Goal: Communication & Community: Answer question/provide support

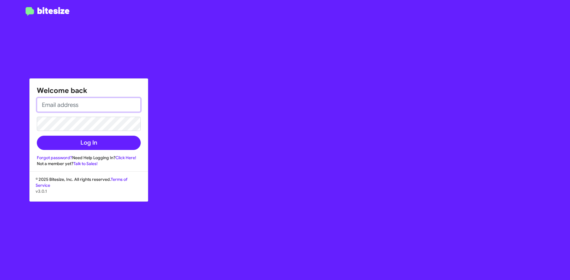
click at [119, 104] on input "email" at bounding box center [89, 105] width 104 height 14
type input "[EMAIL_ADDRESS][DOMAIN_NAME]"
click at [63, 158] on link "Forgot password?" at bounding box center [54, 157] width 35 height 5
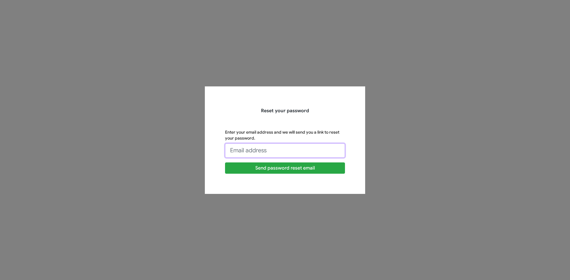
click at [239, 154] on input "Enter your email address and we will send you a link to reset your password." at bounding box center [285, 150] width 120 height 14
type input "VWAGENFUEHR@OURISMANCARS.COM"
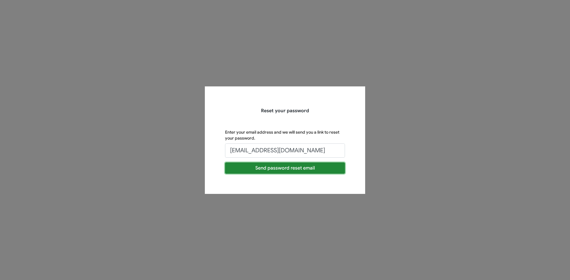
click at [270, 166] on button "Send password reset email" at bounding box center [285, 167] width 120 height 11
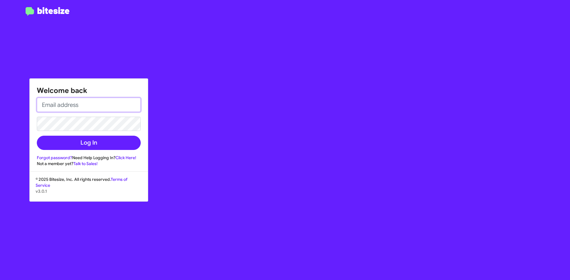
type input "vwagenfuehr@ourismancars.com"
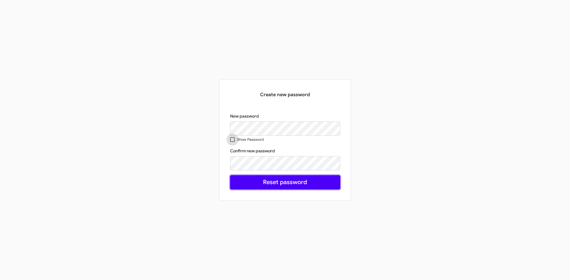
click at [282, 185] on button "Reset password" at bounding box center [285, 182] width 110 height 14
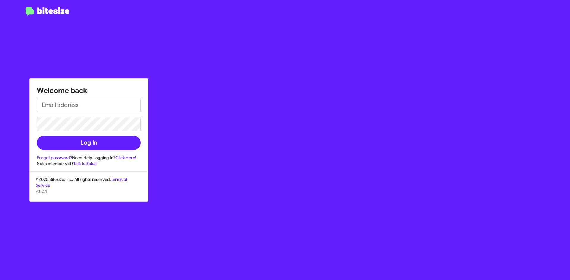
type input "vwagenfuehr@ourismancars.com"
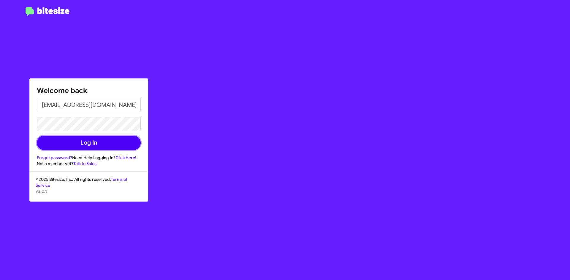
click at [88, 143] on button "Log In" at bounding box center [89, 143] width 104 height 14
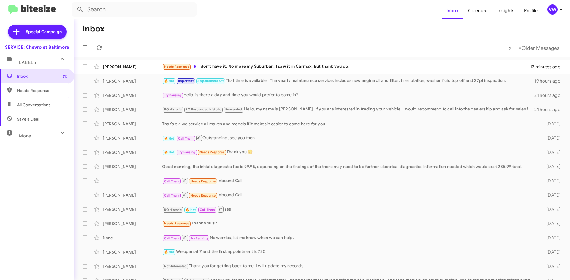
click at [264, 64] on div "Needs Response I don't have it. No more my Suburban. I saw it in Carmax. But th…" at bounding box center [346, 66] width 368 height 7
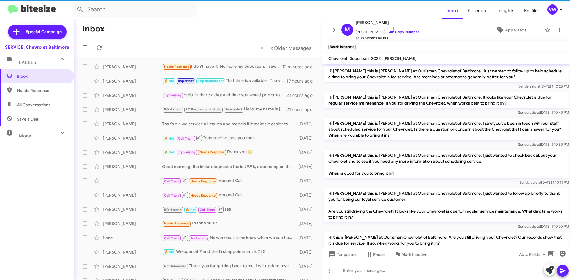
scroll to position [493, 0]
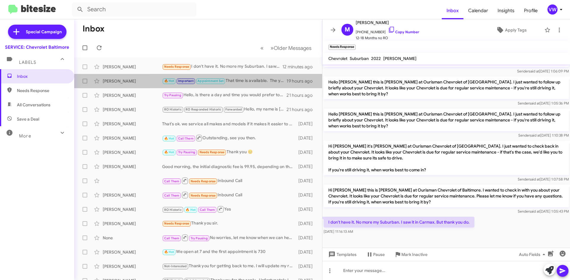
click at [244, 80] on div "🔥 Hot Important Appointment Set That time is available. The yearly maintenance …" at bounding box center [224, 80] width 124 height 7
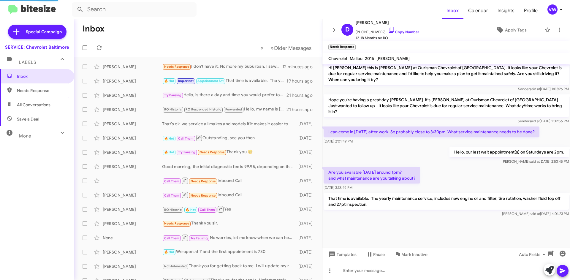
scroll to position [342, 0]
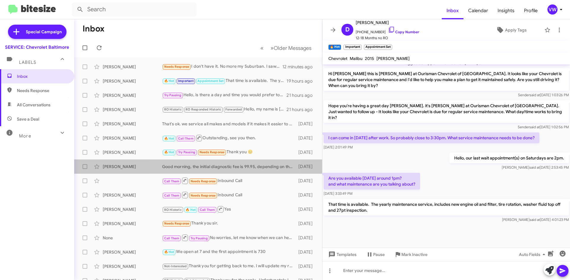
click at [207, 165] on div "Good morning, the initial diagnostic fee is 99.95, depending on the findings of…" at bounding box center [228, 166] width 133 height 6
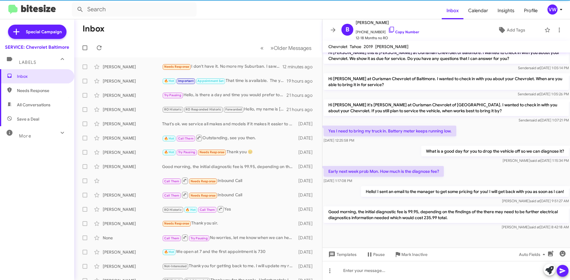
scroll to position [120, 0]
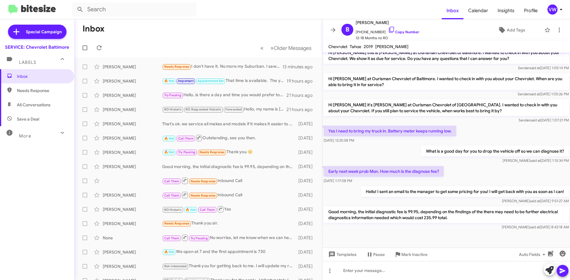
click at [399, 33] on link "Copy Number" at bounding box center [403, 32] width 31 height 4
click at [350, 231] on div at bounding box center [445, 239] width 247 height 16
click at [378, 269] on div at bounding box center [445, 270] width 247 height 19
click at [563, 271] on icon at bounding box center [562, 270] width 6 height 5
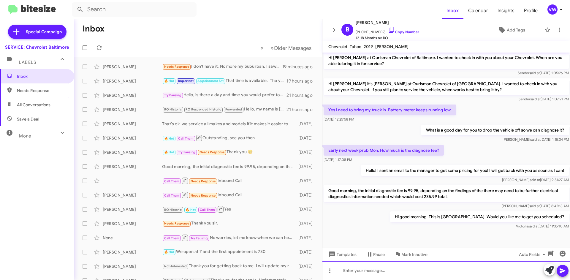
scroll to position [142, 0]
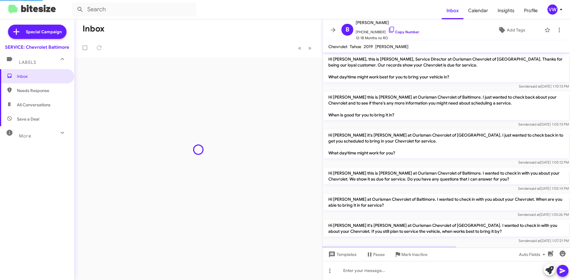
scroll to position [130, 0]
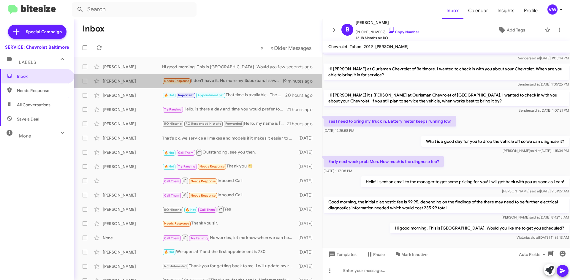
click at [205, 81] on div "Needs Response I don't have it. No more my Suburban. I saw it in Carmax. But th…" at bounding box center [222, 80] width 120 height 7
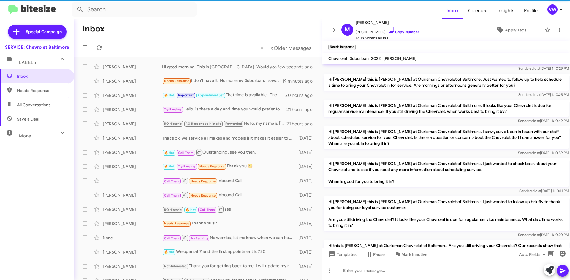
click at [240, 92] on div "🔥 Hot Important Appointment Set That time is available. The yearly maintenance …" at bounding box center [223, 95] width 123 height 7
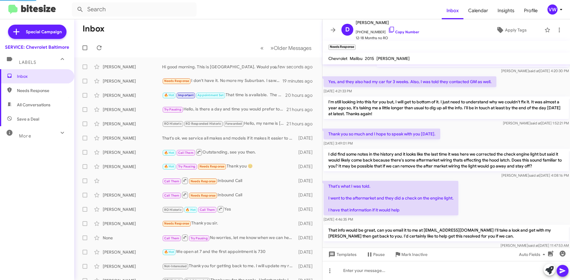
scroll to position [342, 0]
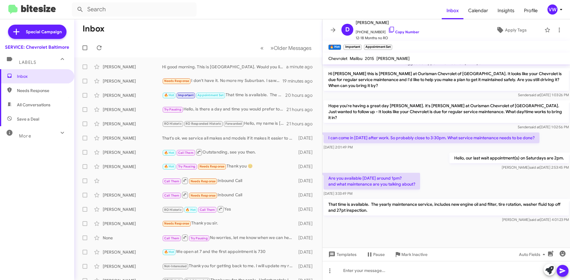
click at [400, 31] on link "Copy Number" at bounding box center [403, 32] width 31 height 4
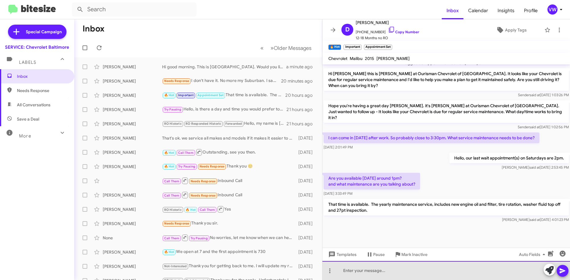
click at [347, 269] on div at bounding box center [445, 270] width 247 height 19
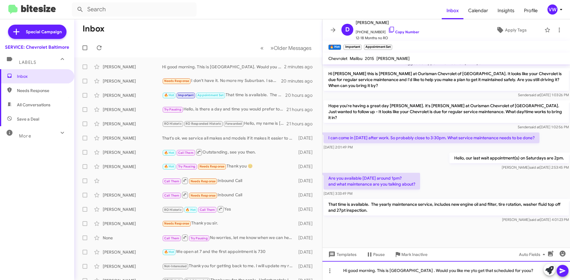
click at [446, 270] on div "Hi good morning. This is Victoria . Would you like me yto get that scheduled fo…" at bounding box center [445, 270] width 247 height 19
click at [498, 270] on div "Hi good morning. This is Victoria . Would you like me to get that scheduled for…" at bounding box center [445, 270] width 247 height 19
click at [512, 271] on div "Hi good morning. This is Victoria . Would you like me to get that scheduled for…" at bounding box center [445, 270] width 247 height 19
click at [562, 270] on icon at bounding box center [562, 270] width 6 height 5
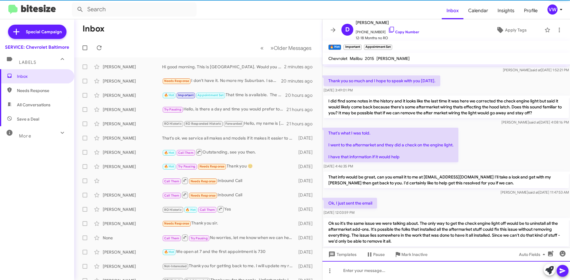
scroll to position [0, 0]
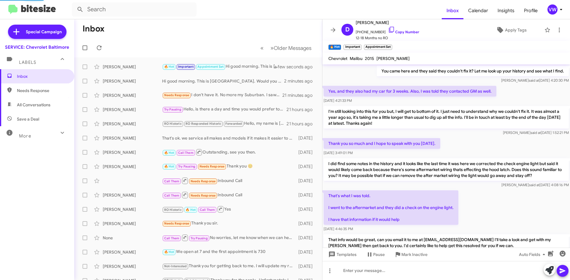
scroll to position [330, 0]
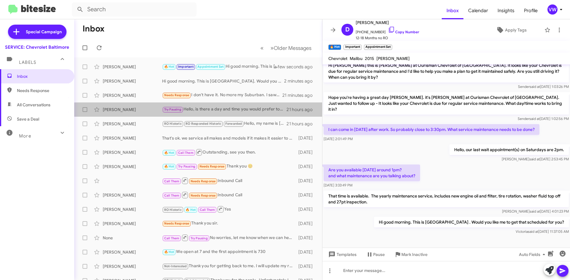
click at [199, 112] on div "Try Pausing Hello, is there a day and time you would prefer to come in?" at bounding box center [224, 109] width 124 height 7
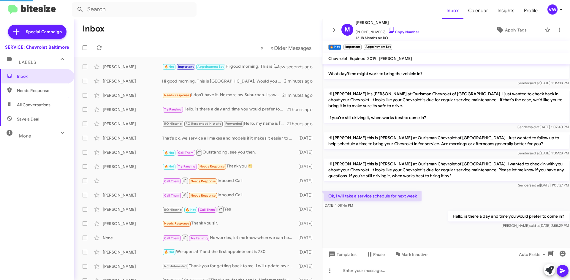
scroll to position [207, 0]
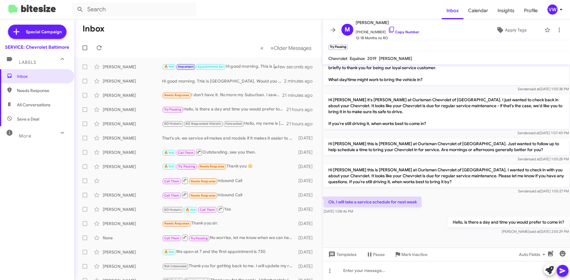
click at [196, 139] on div "That's ok. we service all makes and models if it makes it easier to come here f…" at bounding box center [228, 138] width 133 height 6
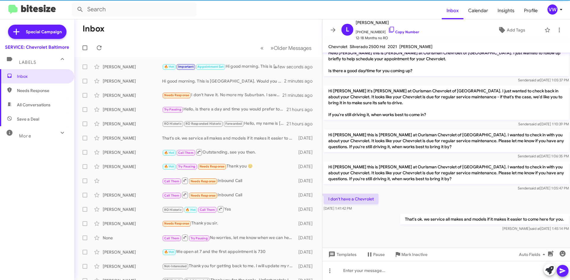
scroll to position [140, 0]
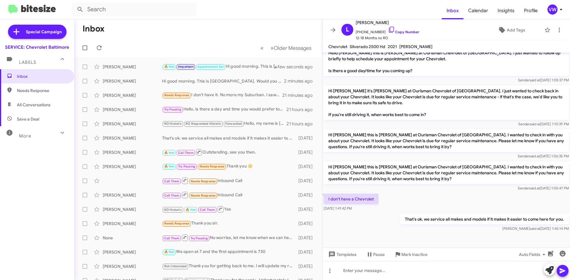
click at [209, 152] on div "🔥 Hot Call Them Outstanding, see you then." at bounding box center [228, 151] width 133 height 7
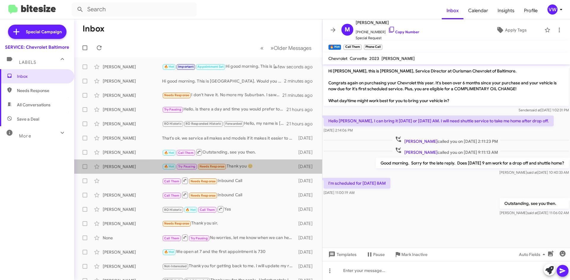
click at [244, 166] on div "🔥 Hot Try Pausing Needs Response Thank you 😊" at bounding box center [228, 166] width 133 height 7
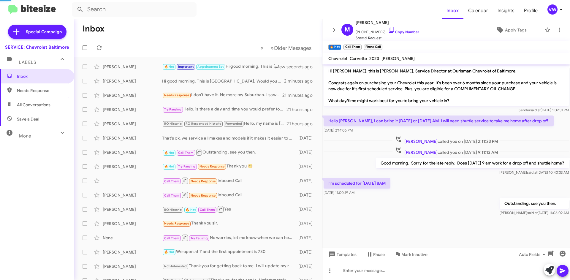
scroll to position [138, 0]
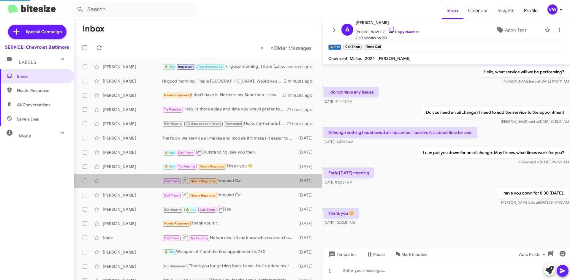
click at [233, 179] on div "Call Them Needs Response Inbound Call" at bounding box center [228, 180] width 133 height 7
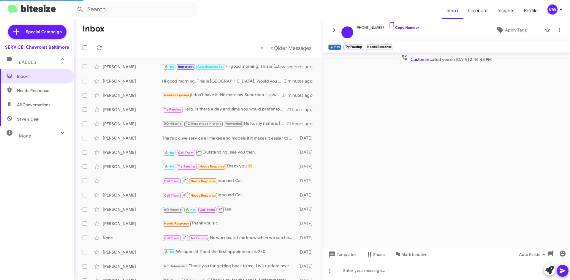
click at [230, 193] on div "Call Them Needs Response Inbound Call" at bounding box center [228, 194] width 133 height 7
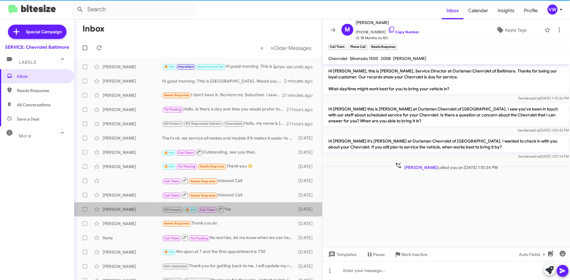
click at [229, 209] on div "RO Historic 🔥 Hot Call Them Yes" at bounding box center [228, 208] width 133 height 7
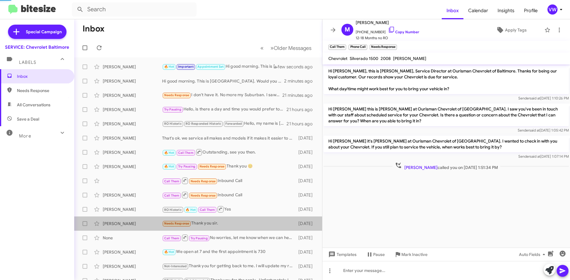
click at [210, 221] on div "Needs Response Thank you sir." at bounding box center [228, 223] width 133 height 7
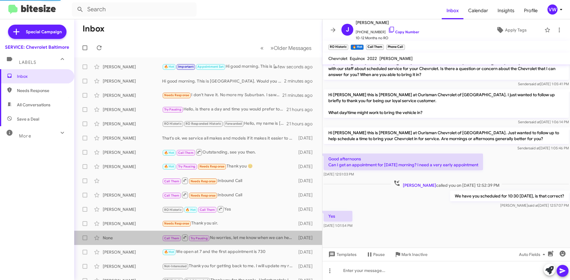
click at [223, 236] on div "Call Them Try Pausing No worries, let me know when we can help." at bounding box center [228, 237] width 133 height 7
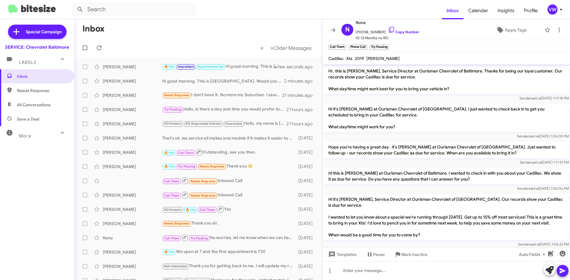
drag, startPoint x: 240, startPoint y: 10, endPoint x: 239, endPoint y: 29, distance: 19.3
click at [239, 29] on mat-toolbar-row "Inbox" at bounding box center [198, 28] width 248 height 19
